Goal: Information Seeking & Learning: Find specific page/section

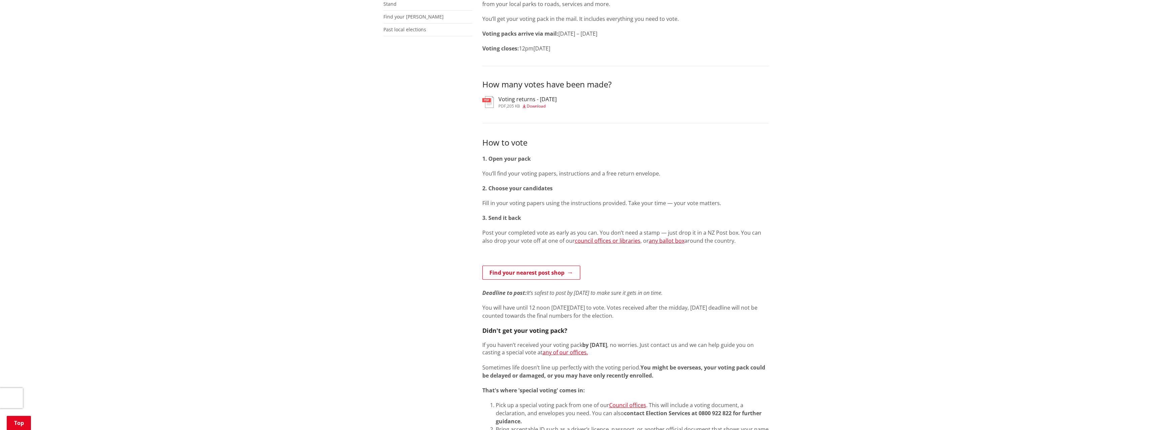
scroll to position [235, 0]
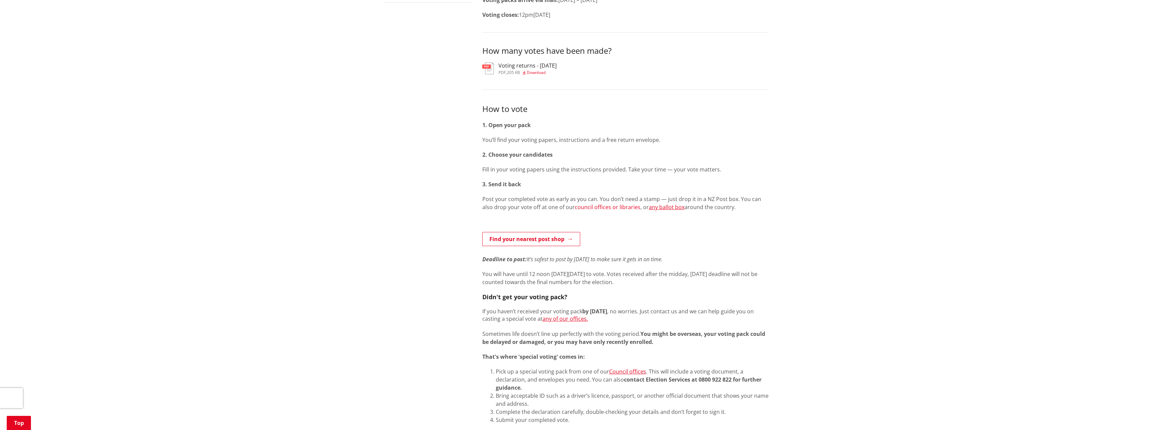
click at [586, 207] on link "council offices or libraries" at bounding box center [608, 206] width 66 height 7
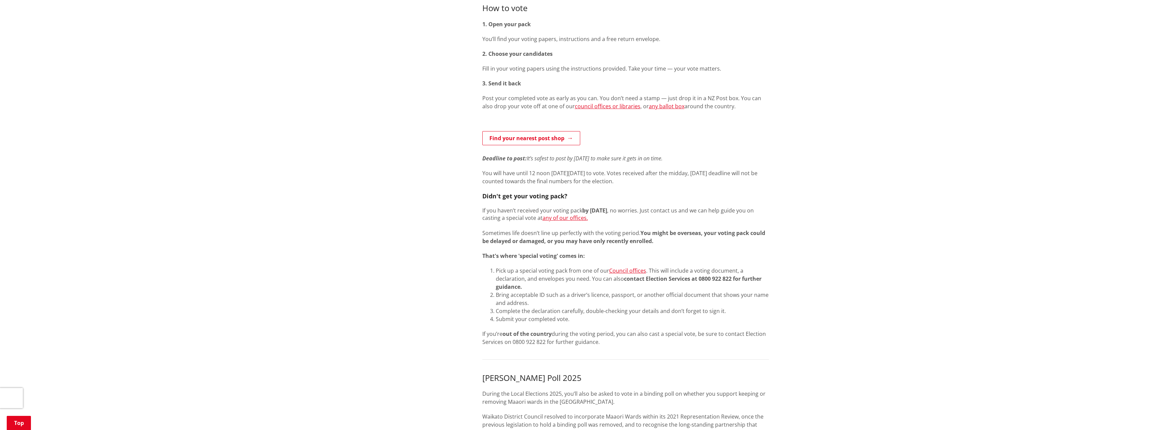
scroll to position [370, 0]
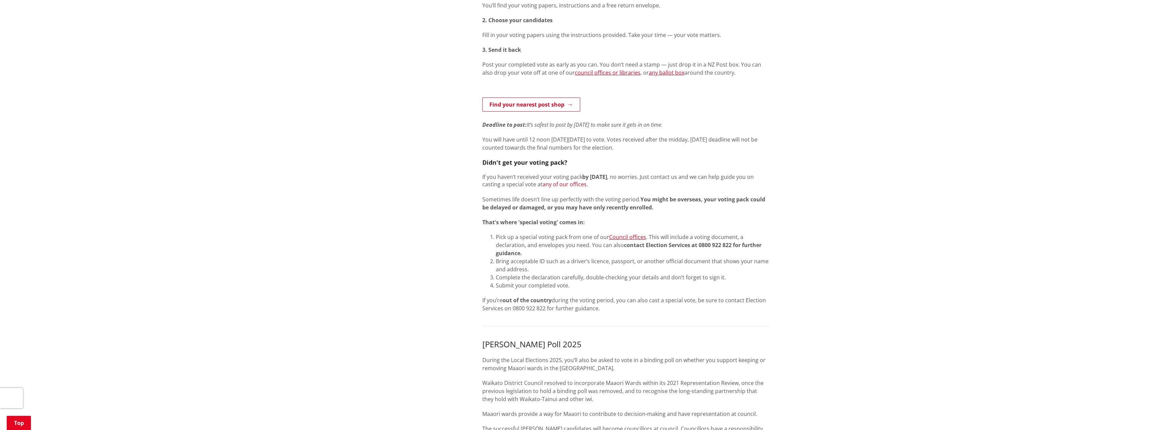
click at [564, 185] on link "any of our offices." at bounding box center [564, 184] width 45 height 7
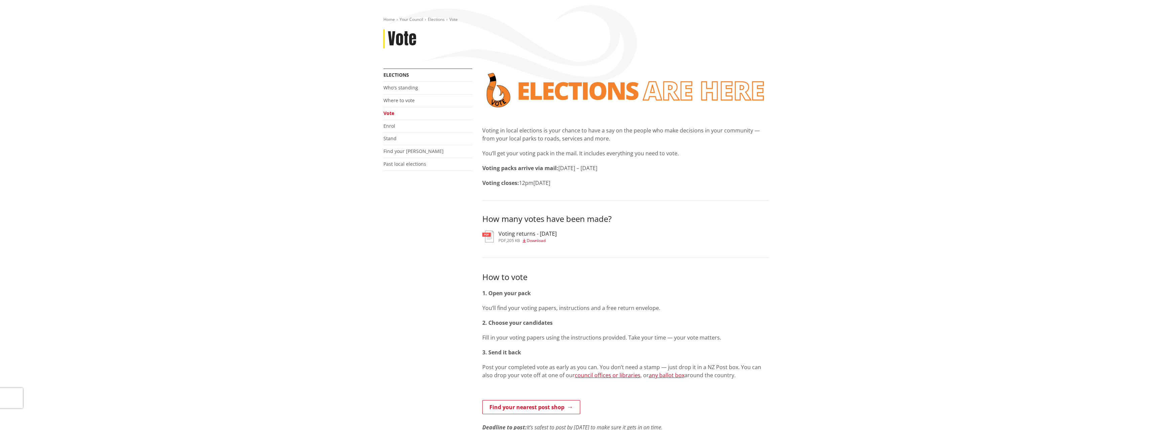
scroll to position [34, 0]
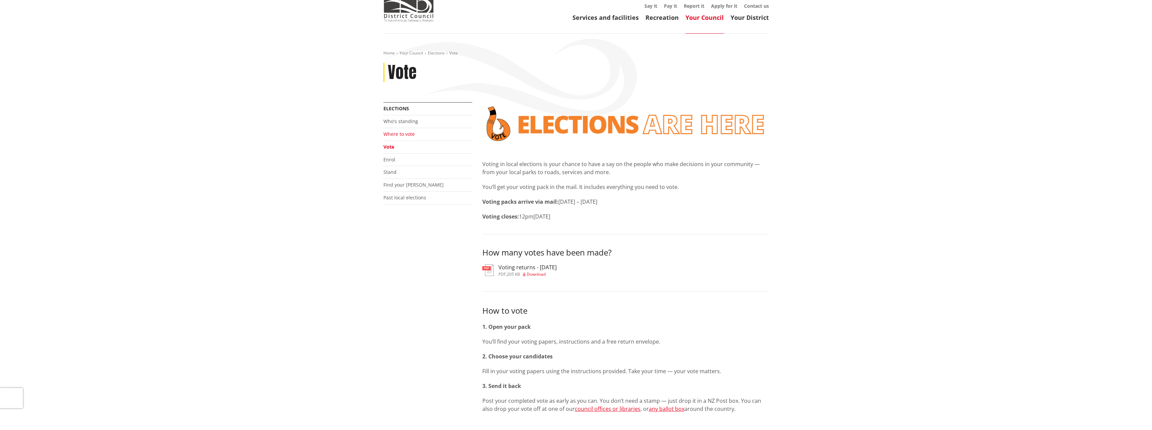
click at [403, 132] on link "Where to vote" at bounding box center [398, 134] width 31 height 6
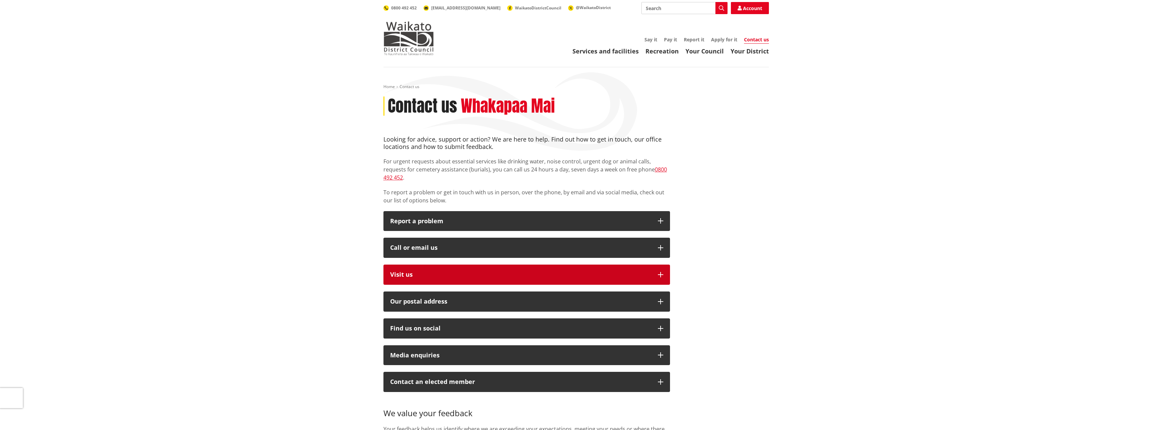
click at [489, 270] on button "Visit us" at bounding box center [526, 275] width 286 height 20
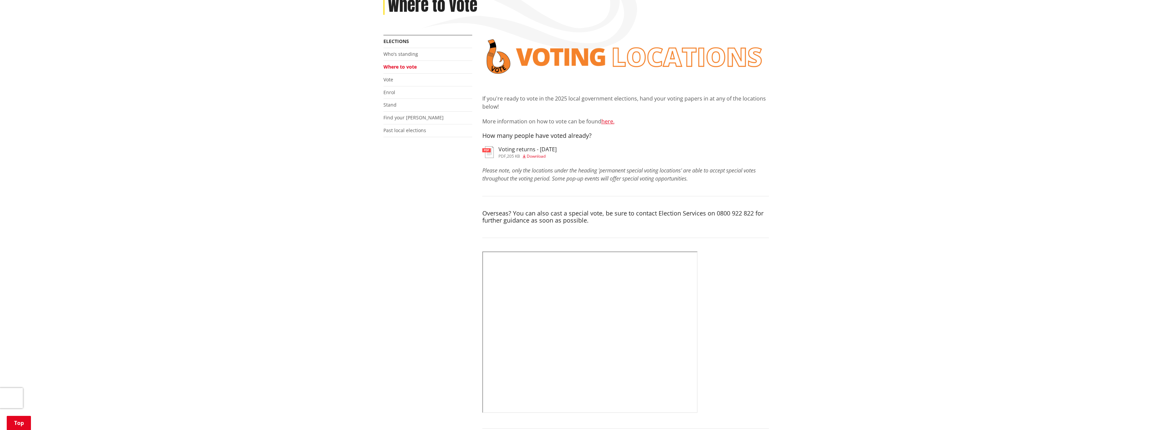
scroll to position [67, 0]
